Goal: Task Accomplishment & Management: Manage account settings

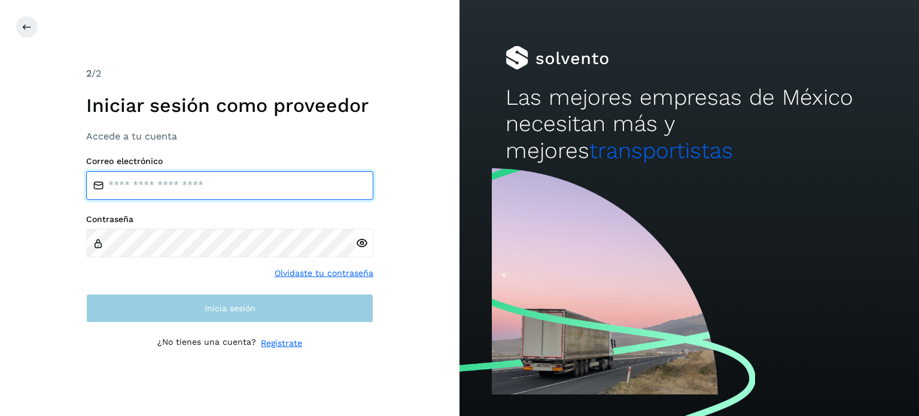
type input "**********"
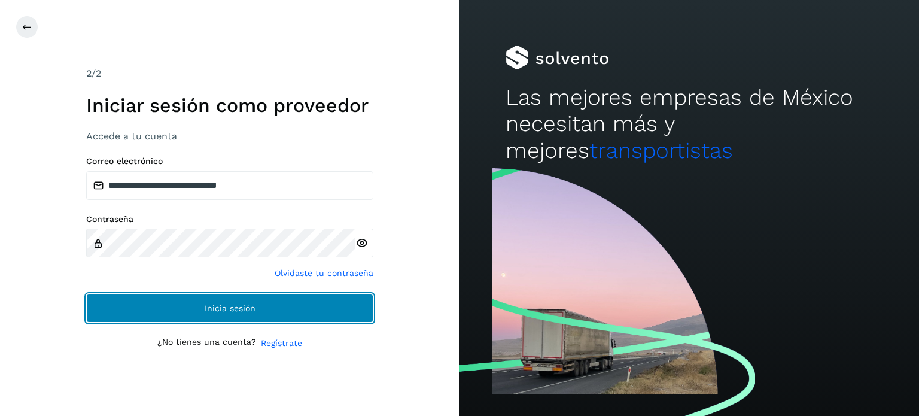
click at [361, 304] on button "Inicia sesión" at bounding box center [229, 308] width 287 height 29
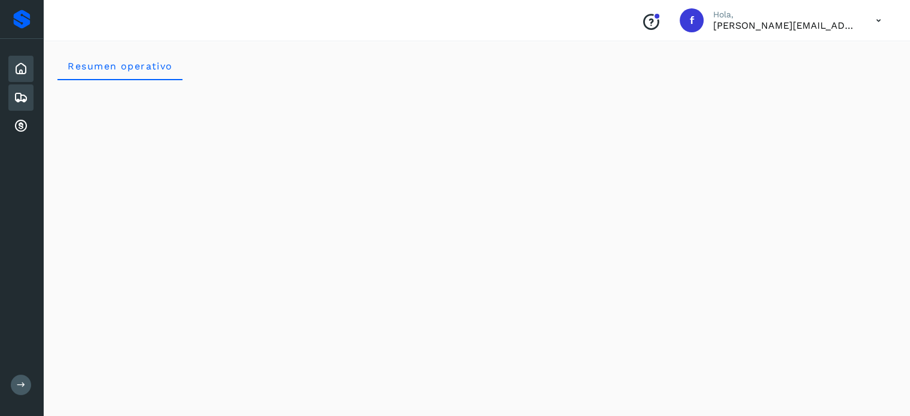
click at [17, 86] on div "Embarques" at bounding box center [20, 97] width 25 height 26
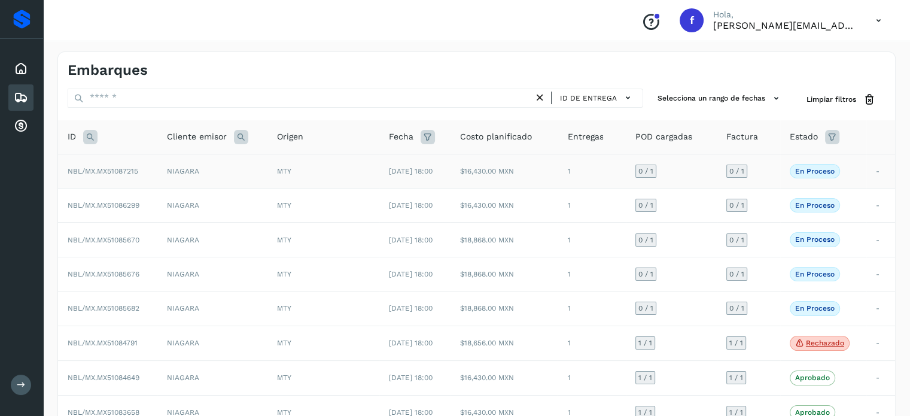
scroll to position [60, 0]
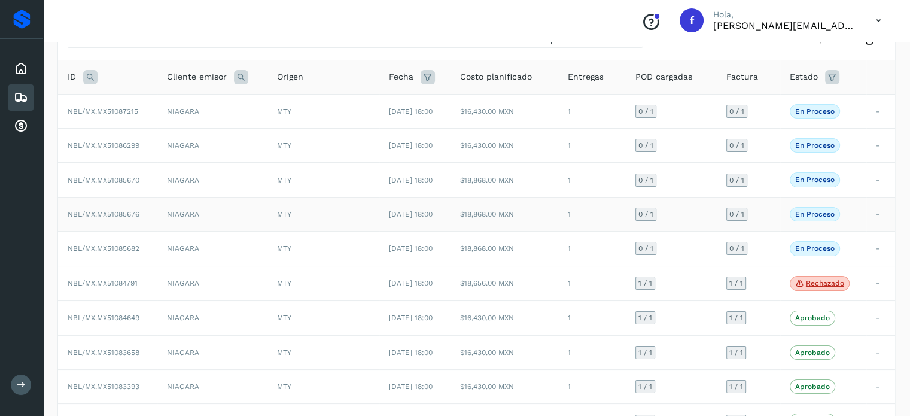
click at [124, 212] on span "NBL/MX.MX51085676" at bounding box center [104, 214] width 72 height 8
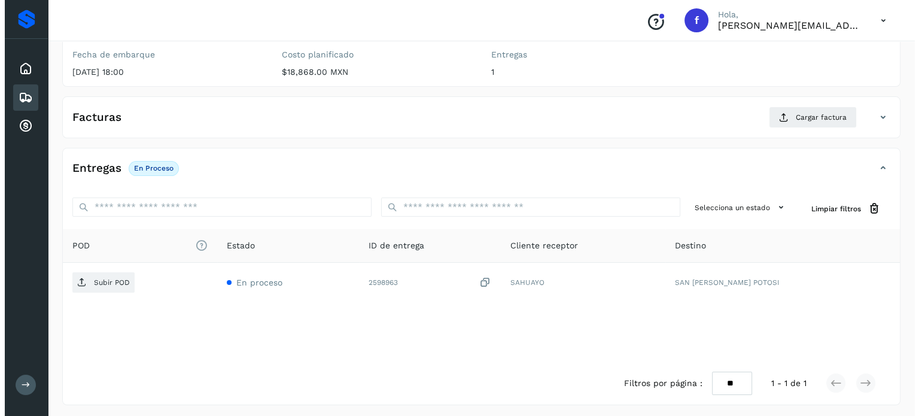
scroll to position [152, 0]
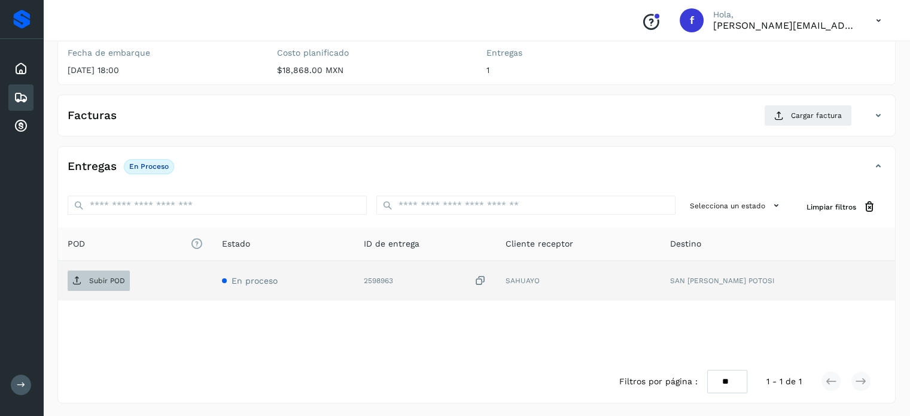
click at [89, 283] on span "Subir POD" at bounding box center [99, 280] width 62 height 19
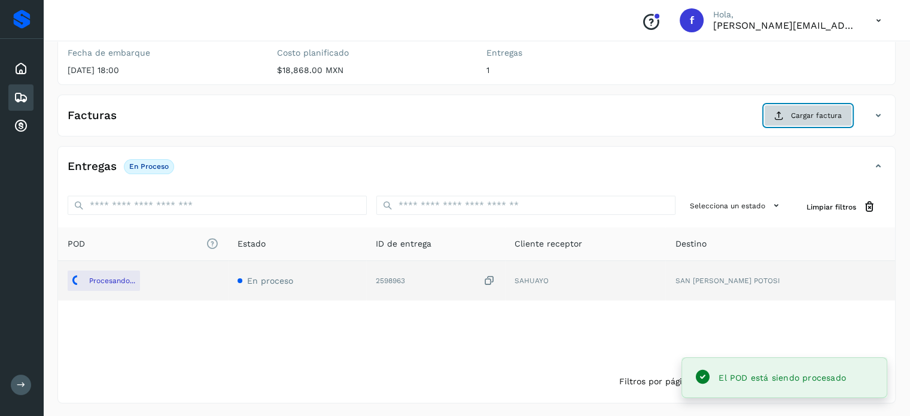
click at [794, 114] on span "Cargar factura" at bounding box center [816, 115] width 51 height 11
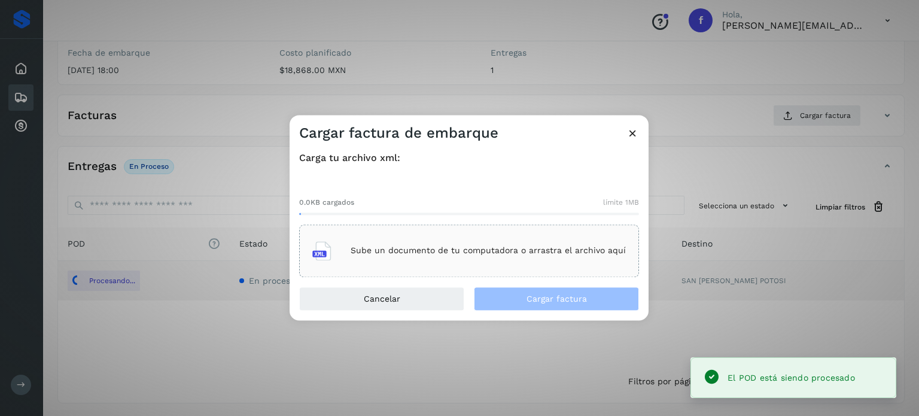
click at [491, 230] on div "Sube un documento de tu computadora o arrastra el archivo aquí" at bounding box center [469, 250] width 340 height 53
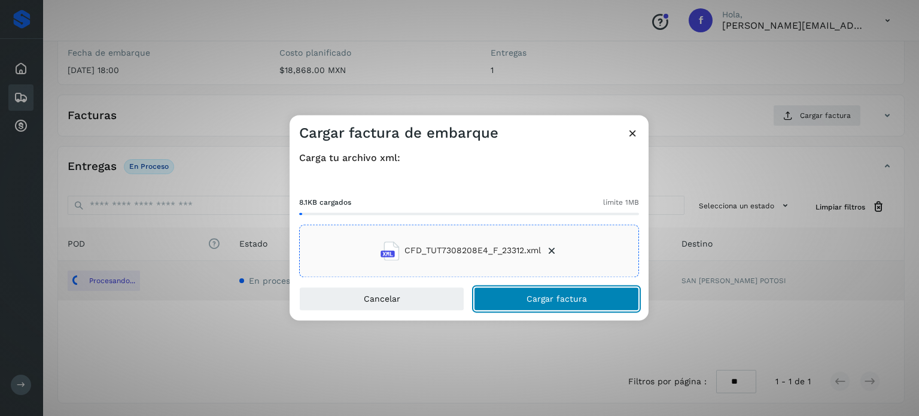
click at [542, 291] on button "Cargar factura" at bounding box center [556, 299] width 165 height 24
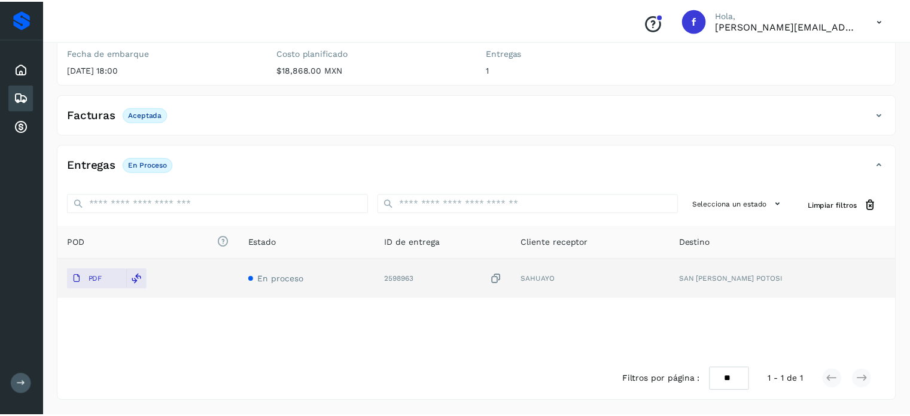
scroll to position [151, 0]
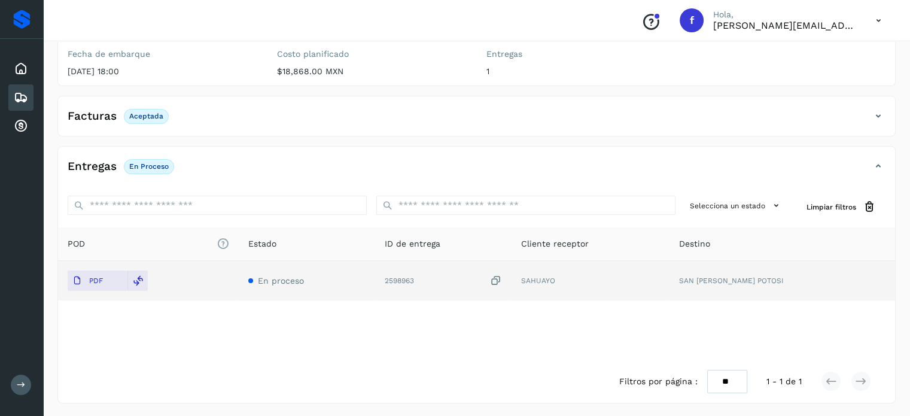
click at [17, 96] on icon at bounding box center [21, 97] width 14 height 14
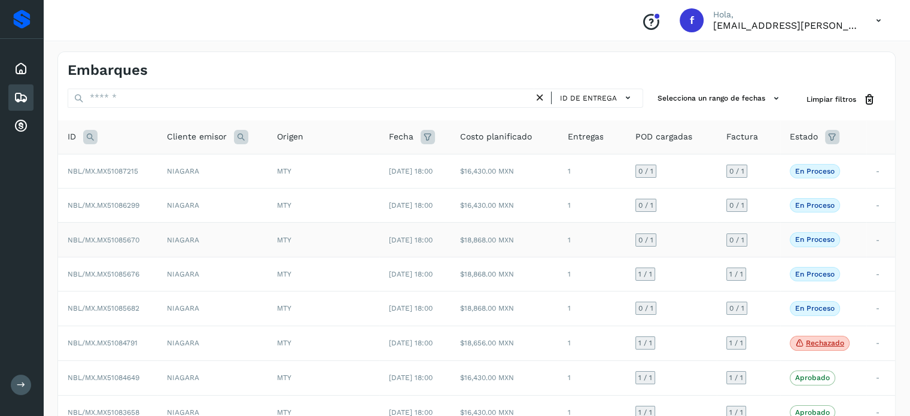
click at [133, 242] on span "NBL/MX.MX51085670" at bounding box center [104, 240] width 72 height 8
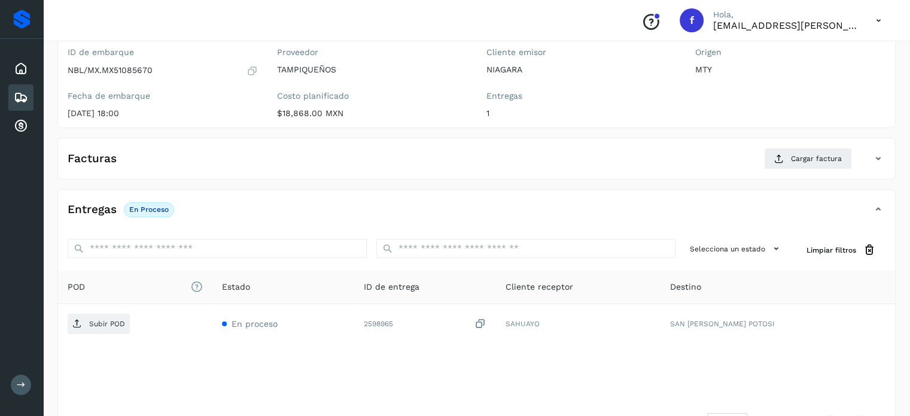
scroll to position [120, 0]
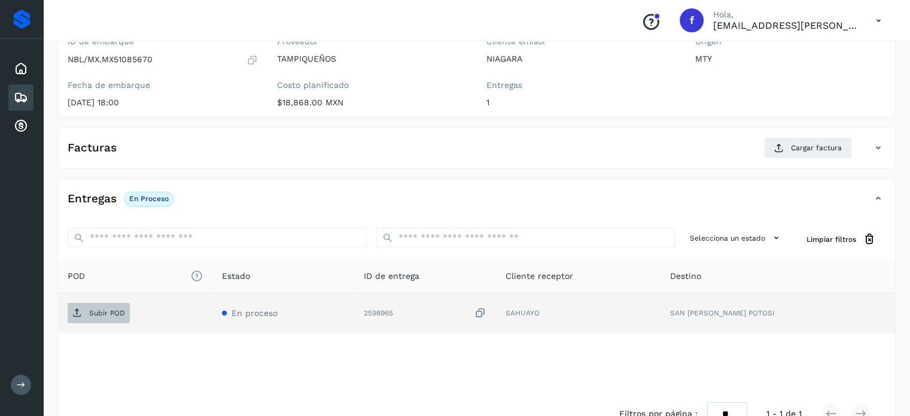
click at [105, 314] on p "Subir POD" at bounding box center [107, 313] width 36 height 8
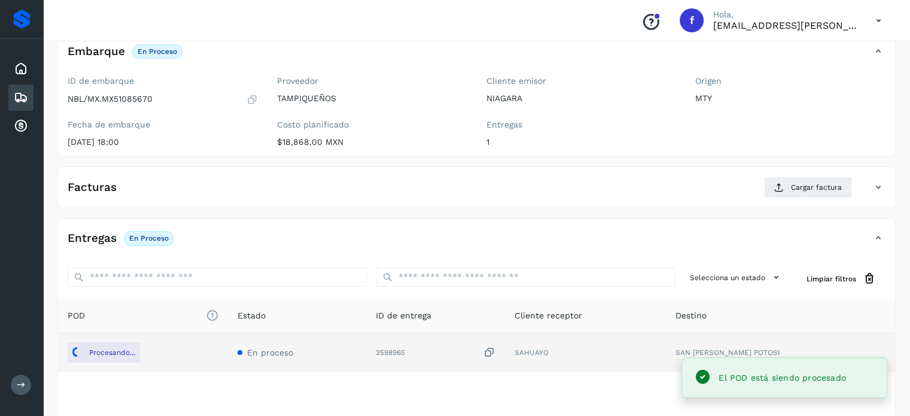
scroll to position [60, 0]
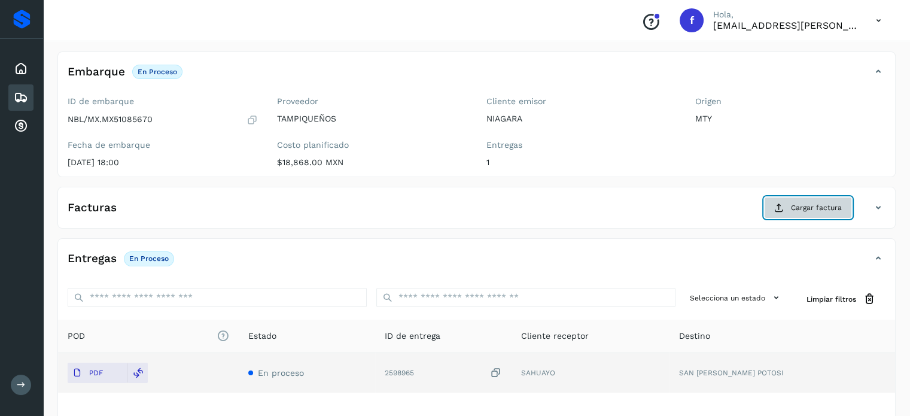
click at [787, 212] on button "Cargar factura" at bounding box center [808, 208] width 88 height 22
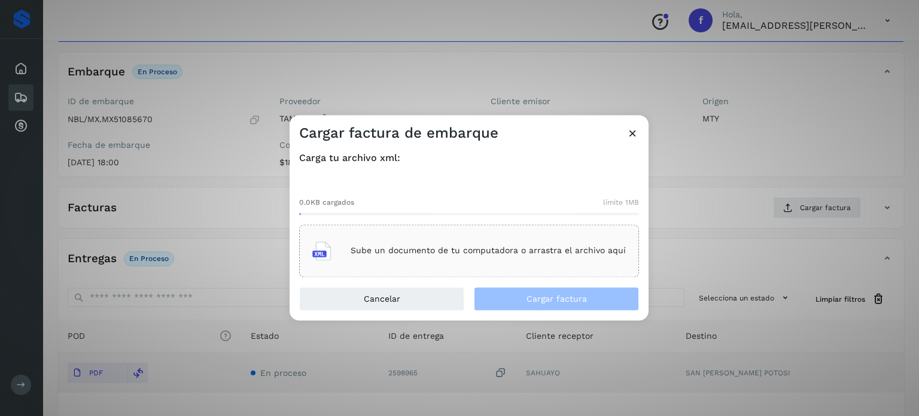
click at [373, 255] on p "Sube un documento de tu computadora o arrastra el archivo aquí" at bounding box center [488, 251] width 275 height 10
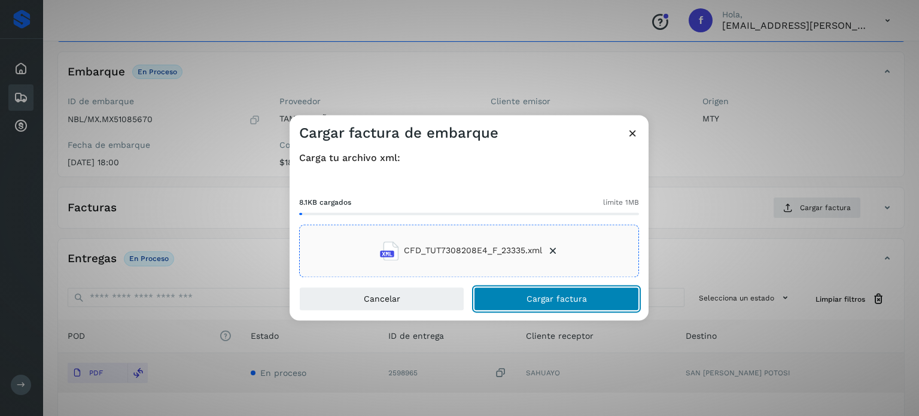
click at [528, 289] on button "Cargar factura" at bounding box center [556, 299] width 165 height 24
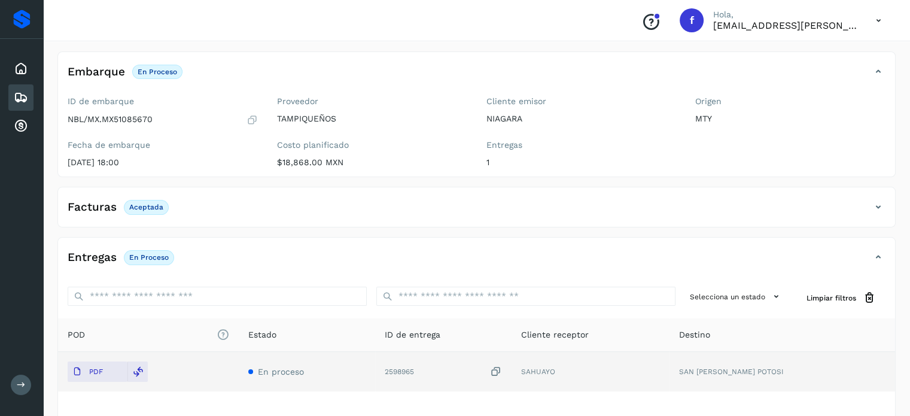
click at [24, 92] on icon at bounding box center [21, 97] width 14 height 14
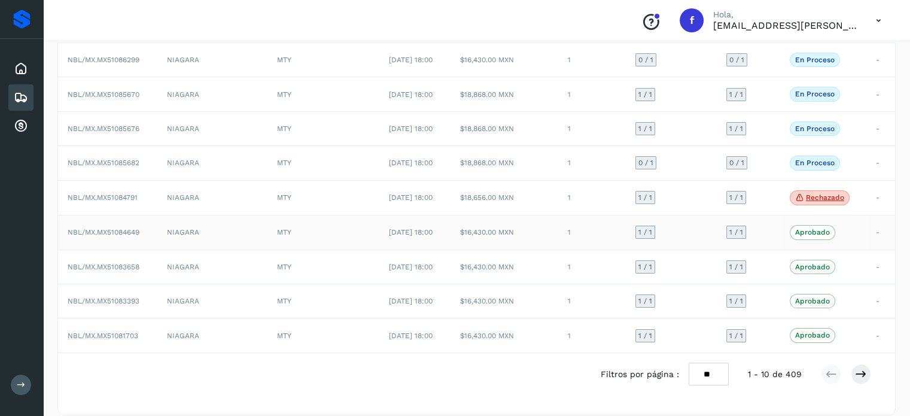
scroll to position [156, 0]
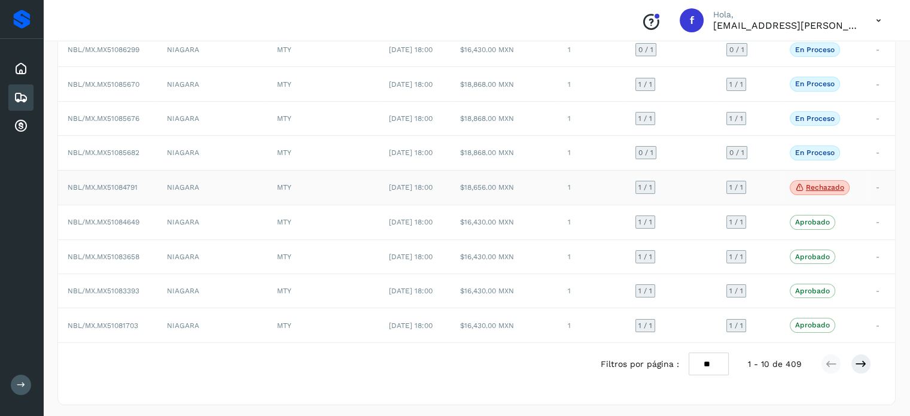
click at [842, 183] on p "Rechazado" at bounding box center [825, 187] width 38 height 8
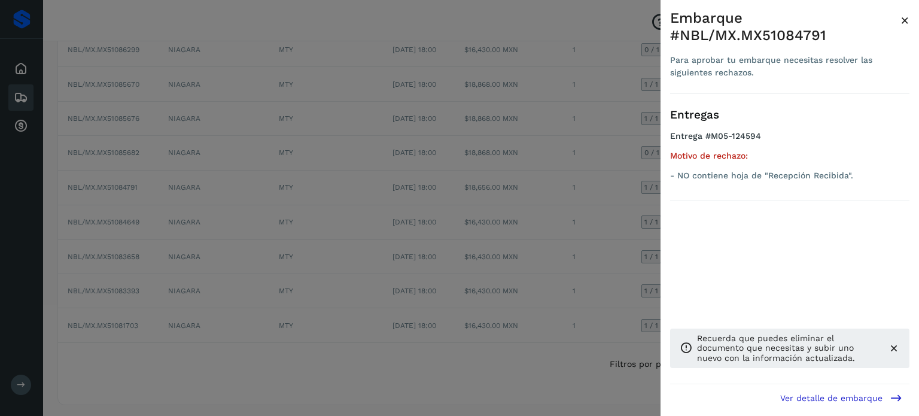
click at [907, 21] on span "×" at bounding box center [905, 20] width 9 height 17
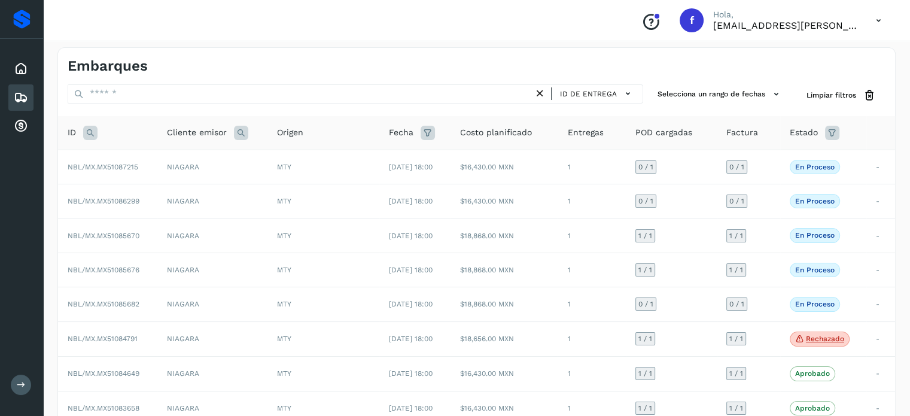
scroll to position [0, 0]
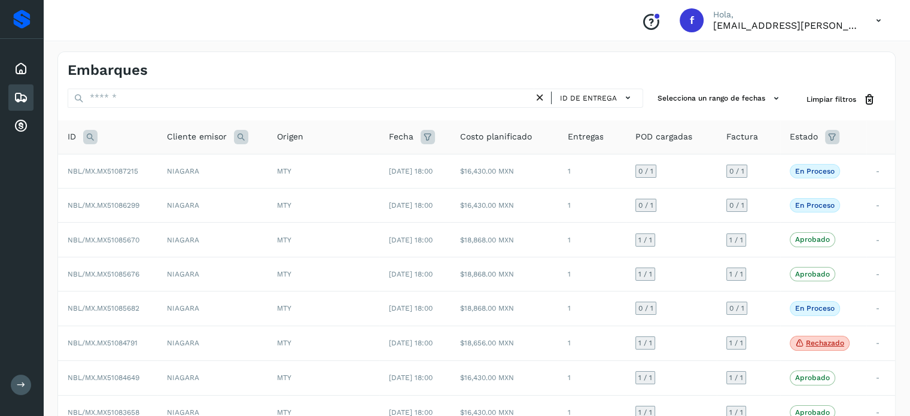
drag, startPoint x: 882, startPoint y: 1, endPoint x: 550, endPoint y: 50, distance: 335.8
click at [550, 50] on div "Embarques ID de entrega Selecciona un rango de fechas Selects date range for wh…" at bounding box center [476, 306] width 867 height 538
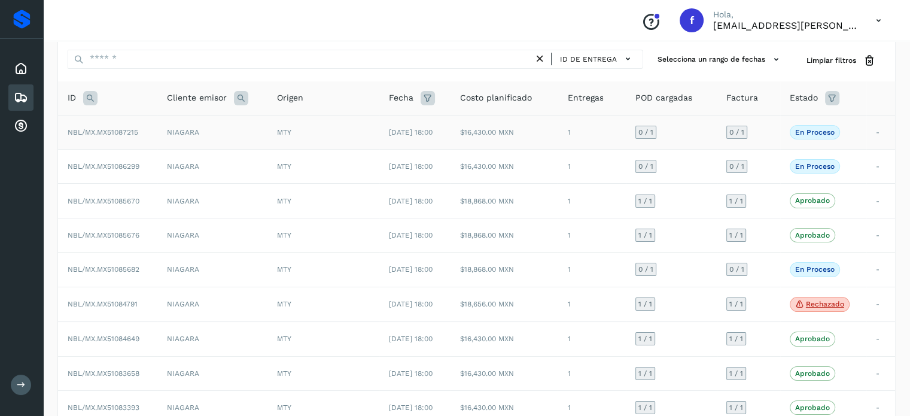
scroll to position [60, 0]
